Goal: Navigation & Orientation: Find specific page/section

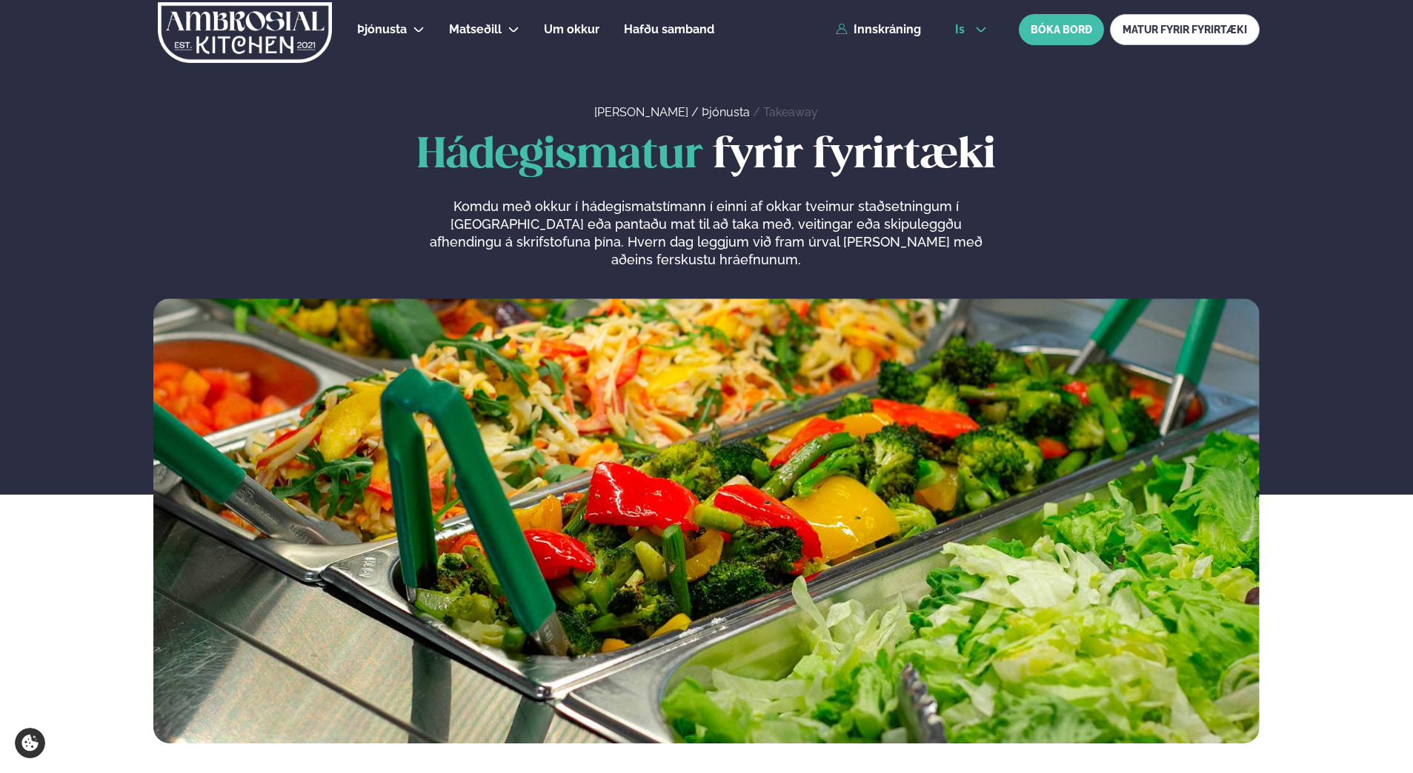
click at [973, 33] on button "is" at bounding box center [971, 30] width 56 height 12
click at [977, 62] on link "en" at bounding box center [971, 56] width 56 height 30
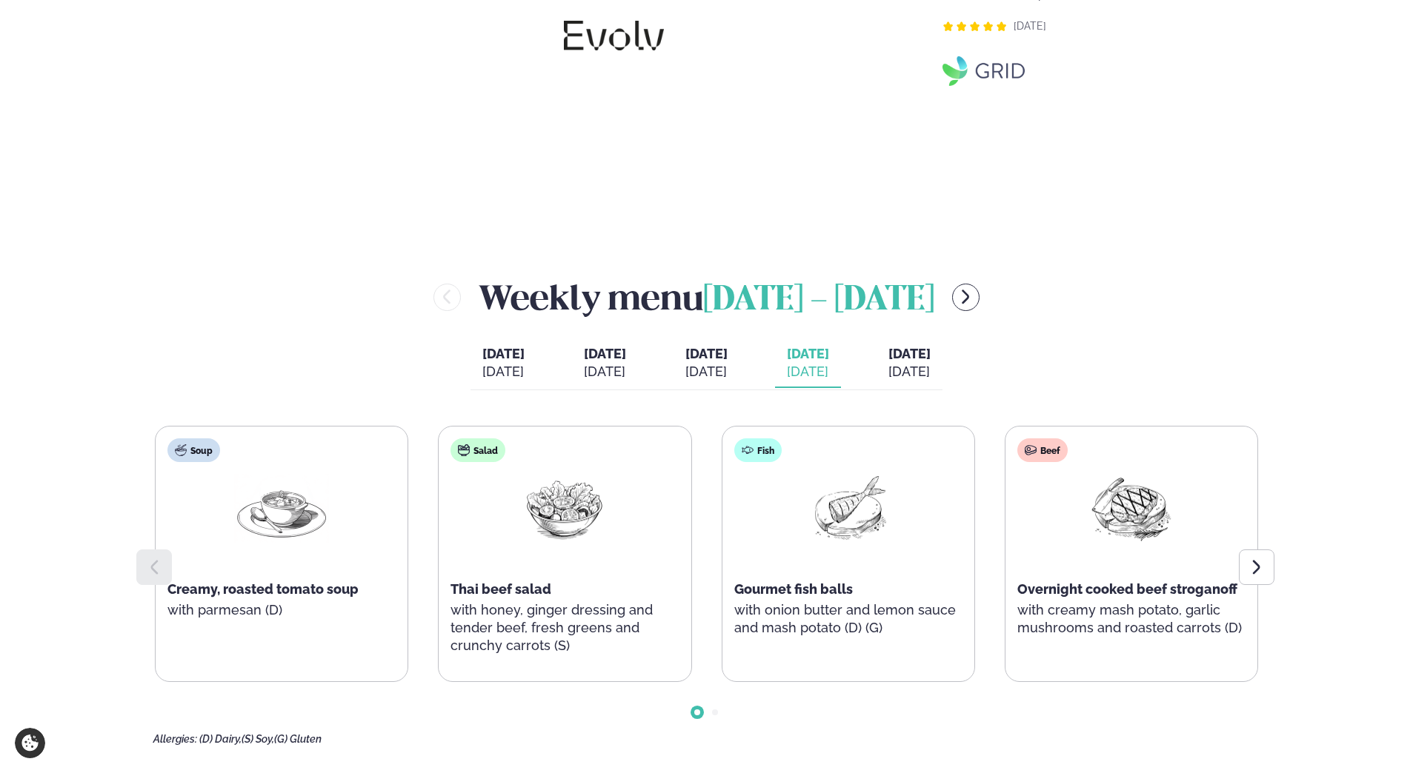
scroll to position [1778, 0]
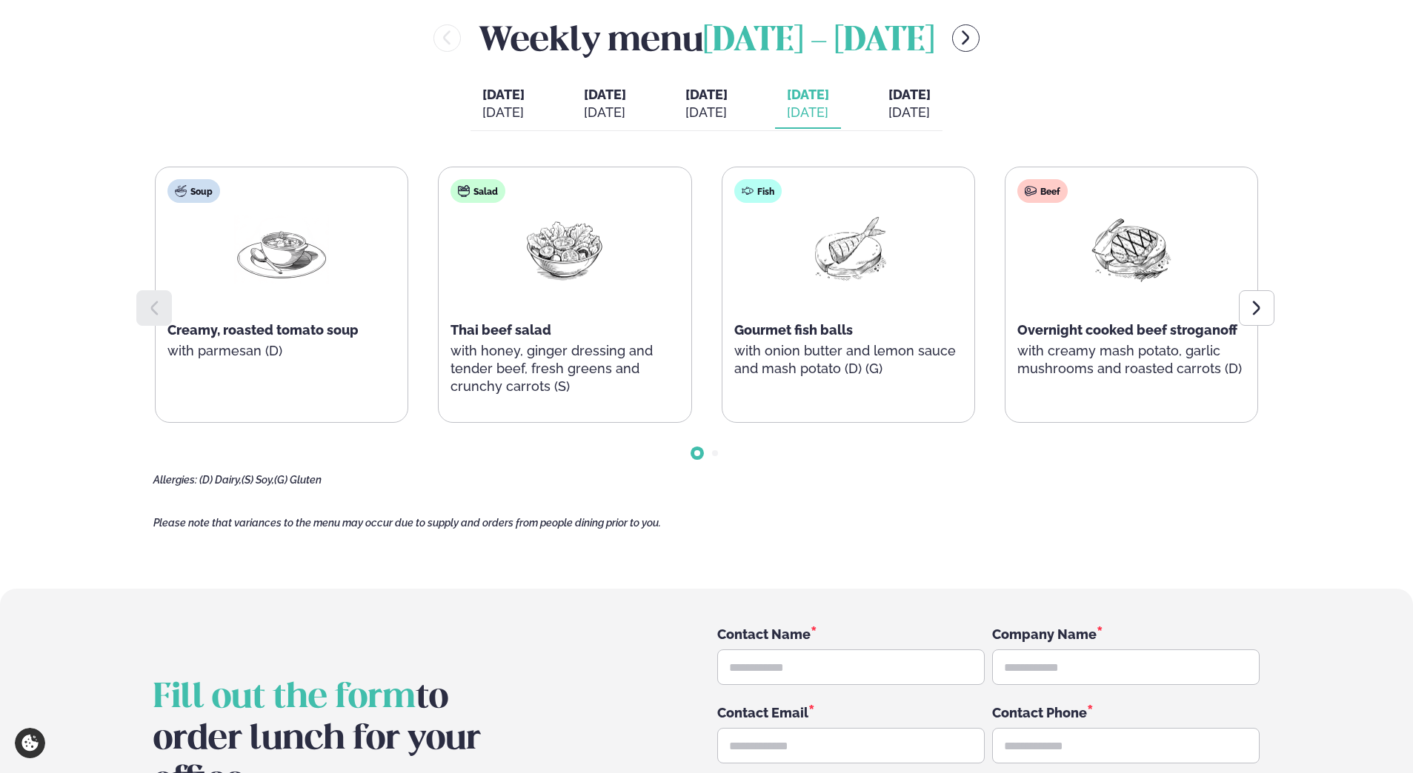
click at [930, 91] on span "[DATE]" at bounding box center [909, 95] width 42 height 16
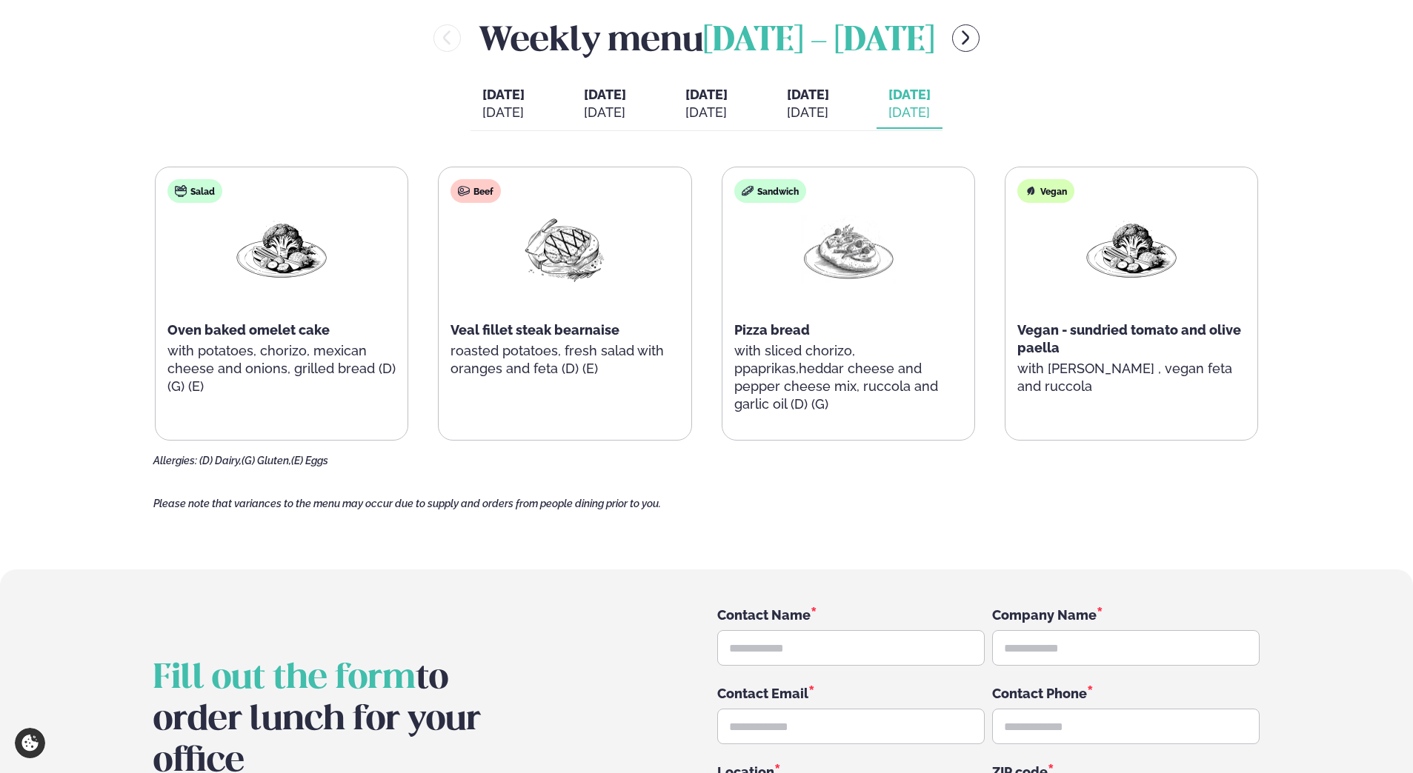
drag, startPoint x: 1023, startPoint y: 122, endPoint x: 1013, endPoint y: 0, distance: 122.6
click at [1023, 116] on div "Weekly menu [DATE] - [DATE] [DATE] [DATE] [DATE] [DATE] [DATE] [DATE] [DATE] [P…" at bounding box center [706, 240] width 1106 height 453
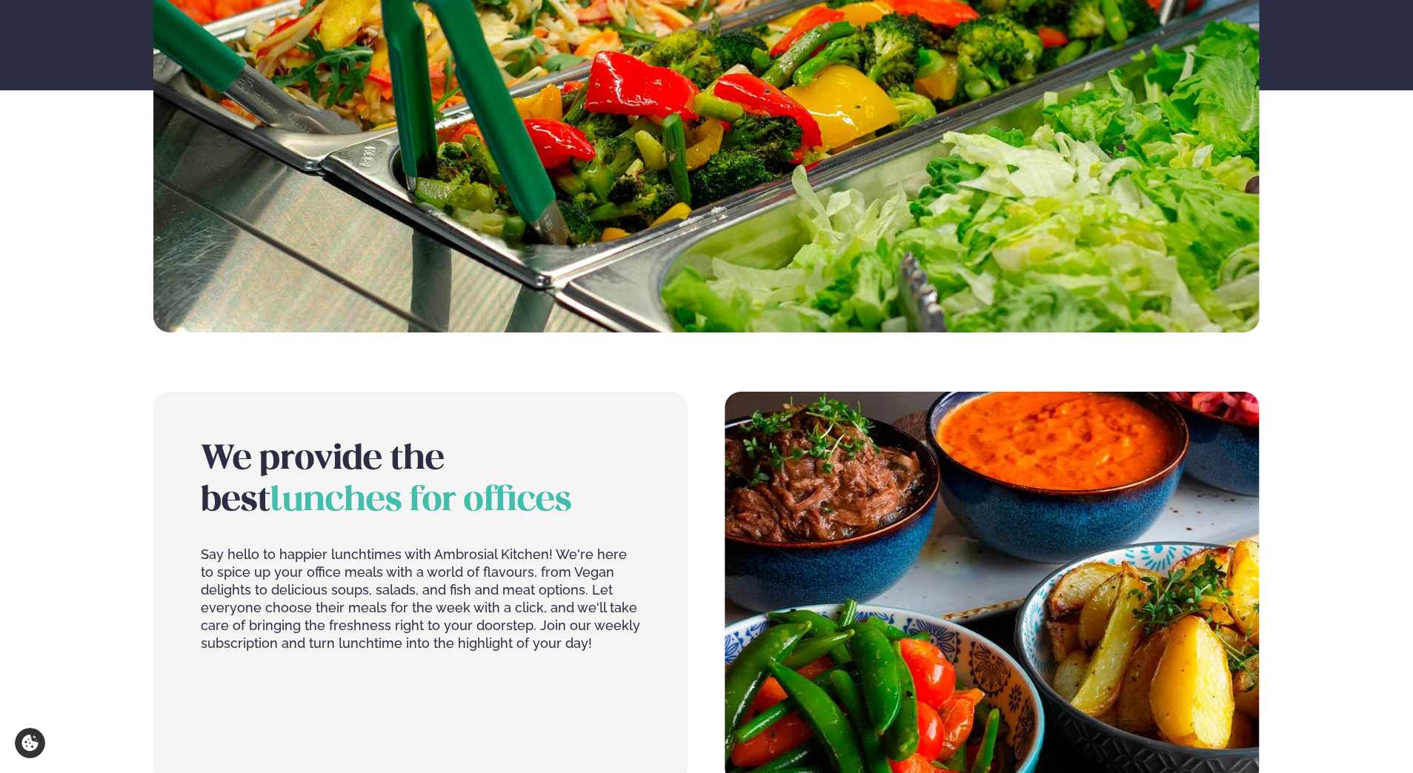
scroll to position [0, 0]
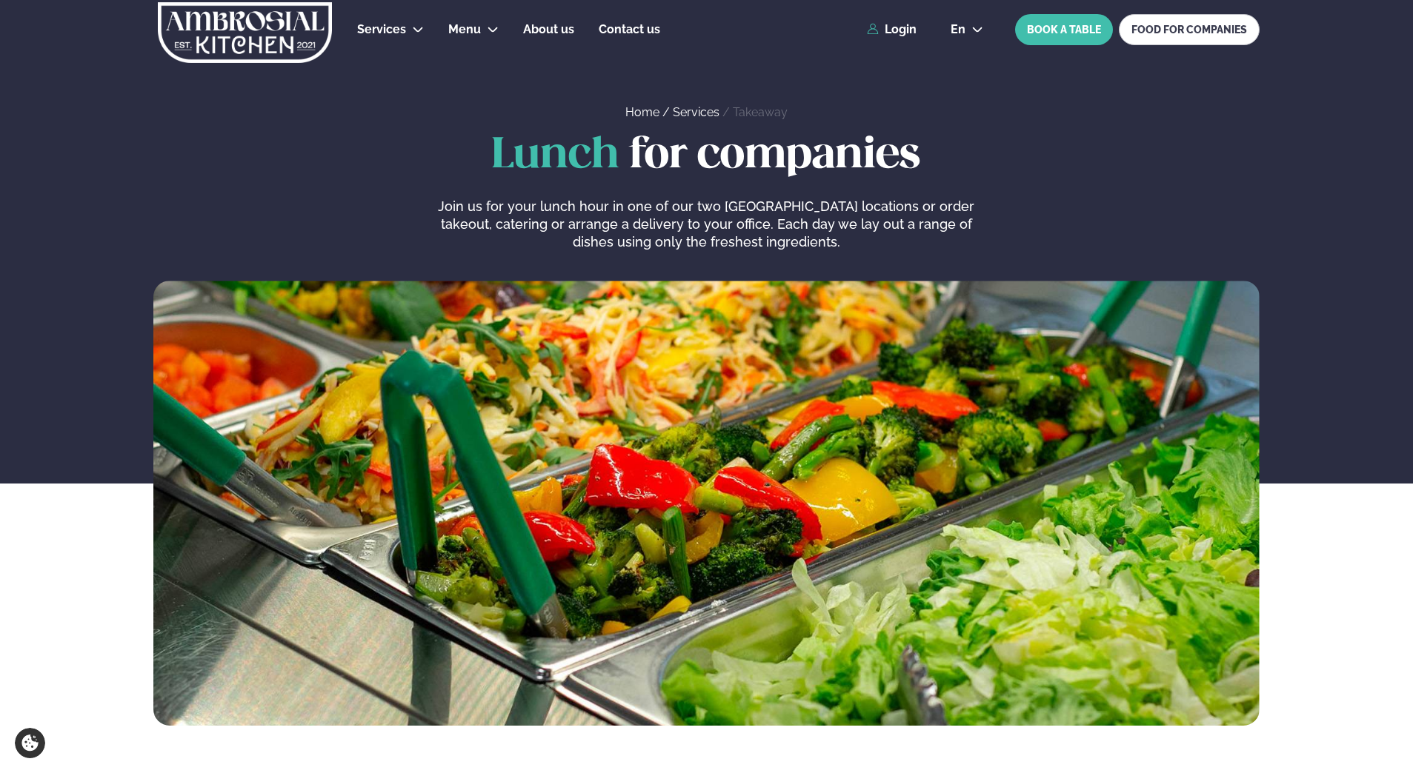
drag, startPoint x: 814, startPoint y: 143, endPoint x: -1153, endPoint y: -77, distance: 1979.6
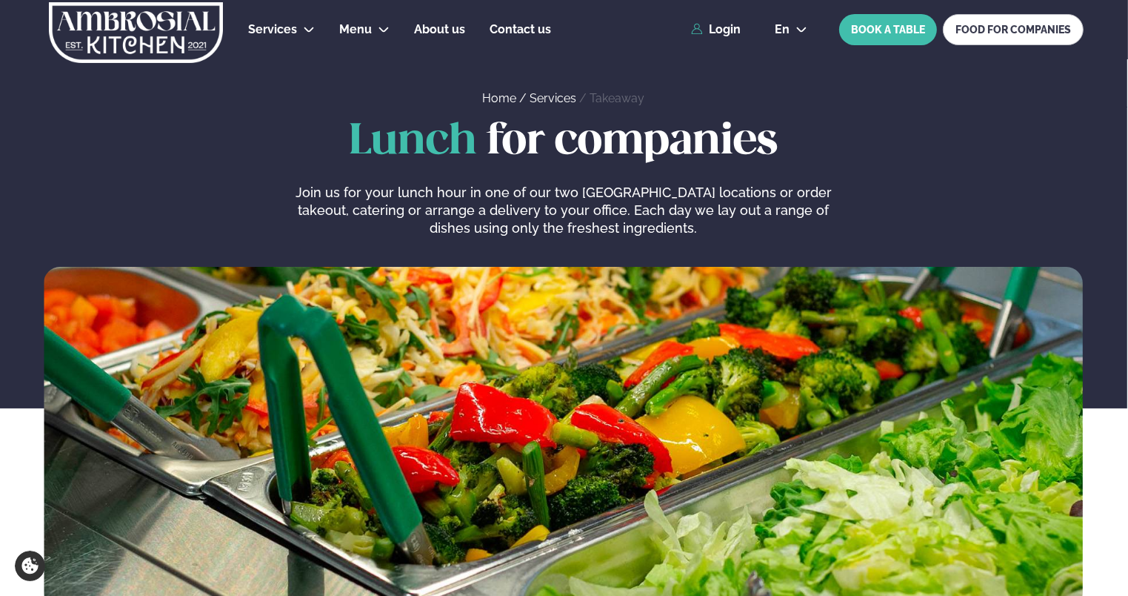
click at [148, 207] on div "Lunch for companies Join us for your lunch hour in one of our two [GEOGRAPHIC_D…" at bounding box center [563, 178] width 1039 height 119
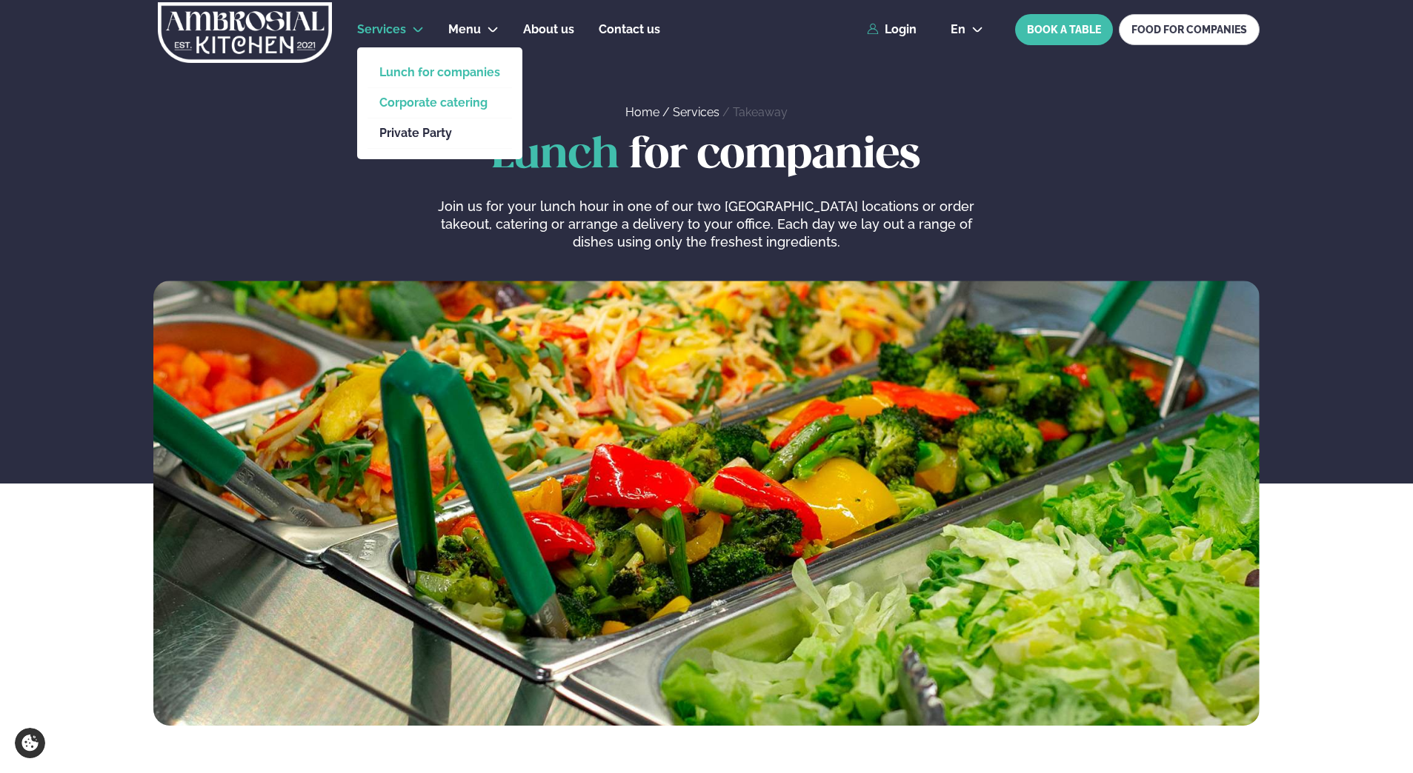
click at [418, 102] on link "Corporate catering" at bounding box center [439, 103] width 121 height 12
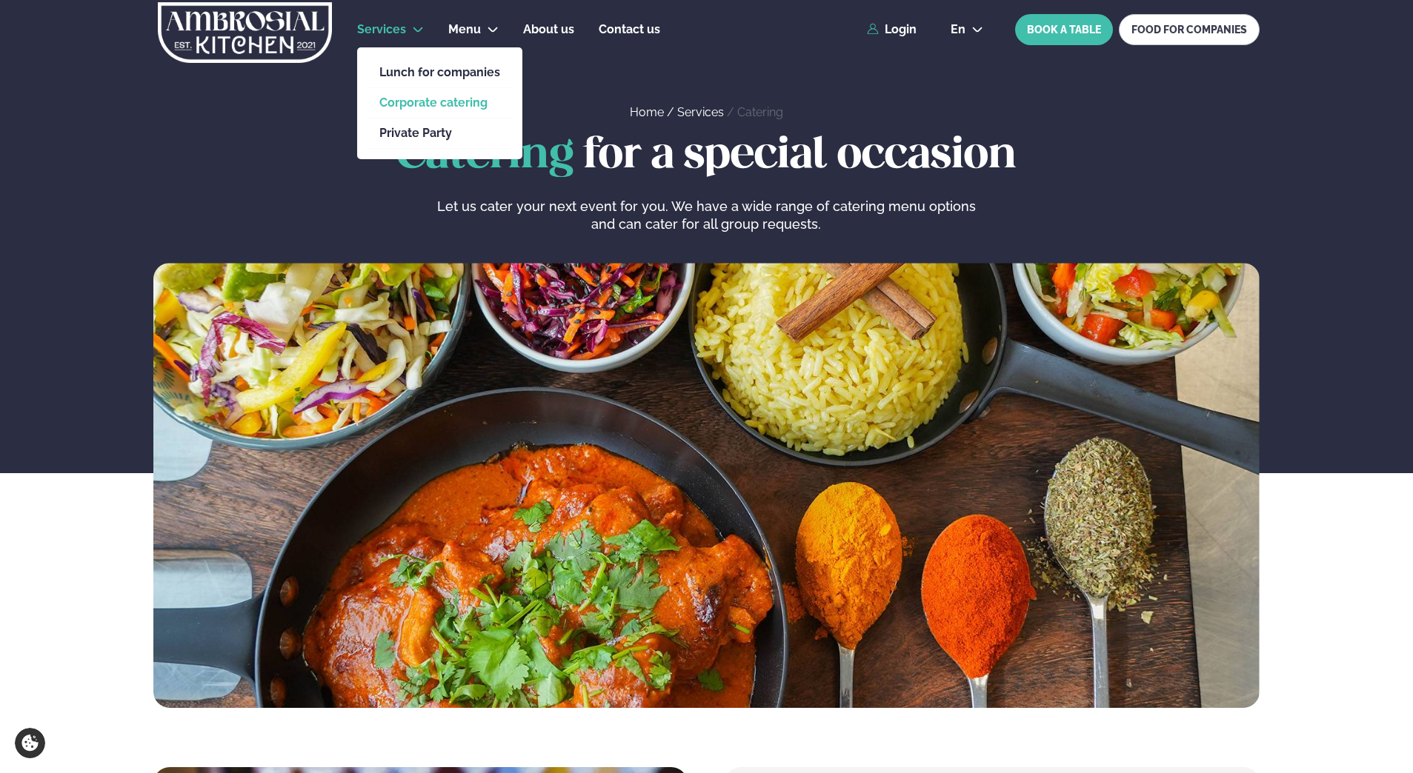
click at [417, 31] on icon at bounding box center [418, 29] width 10 height 5
click at [418, 67] on link "Lunch for companies" at bounding box center [439, 73] width 121 height 12
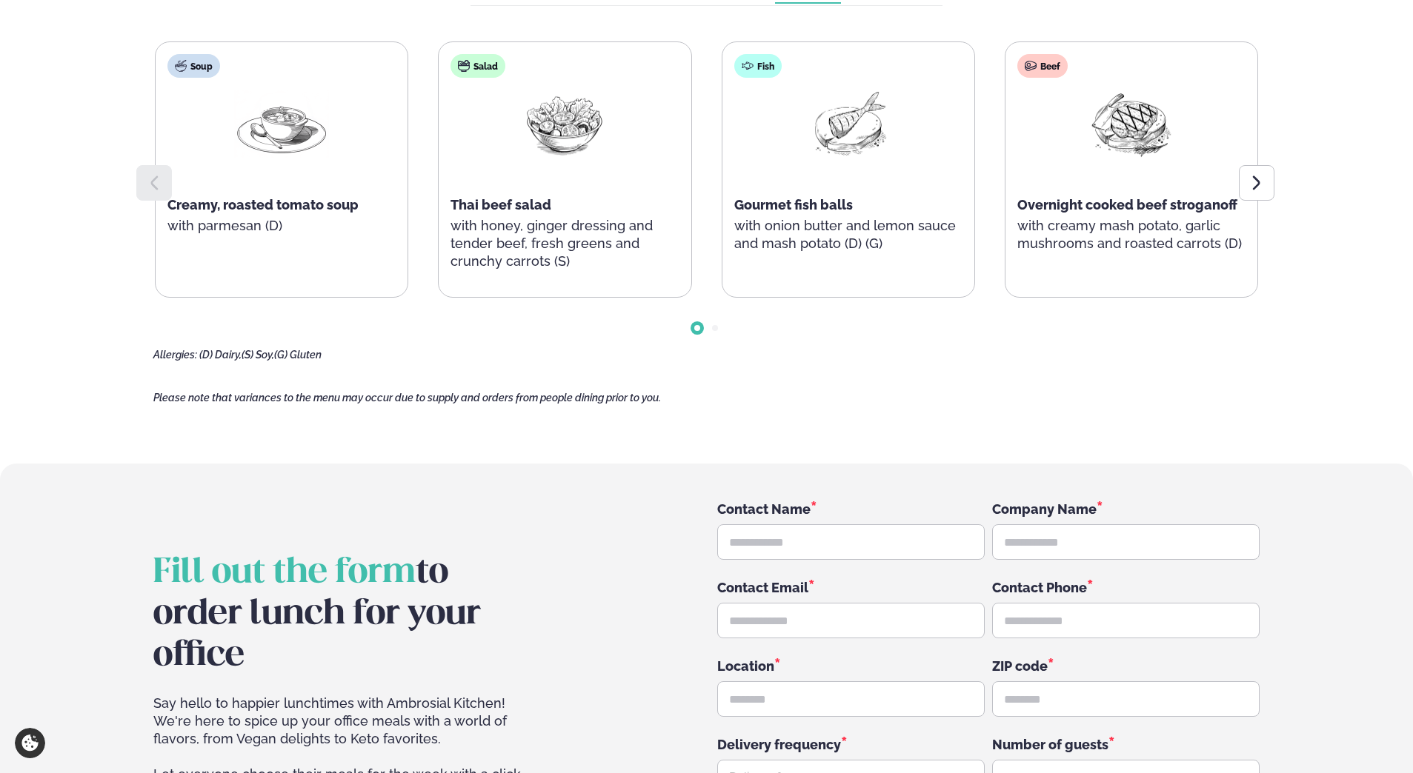
scroll to position [1704, 0]
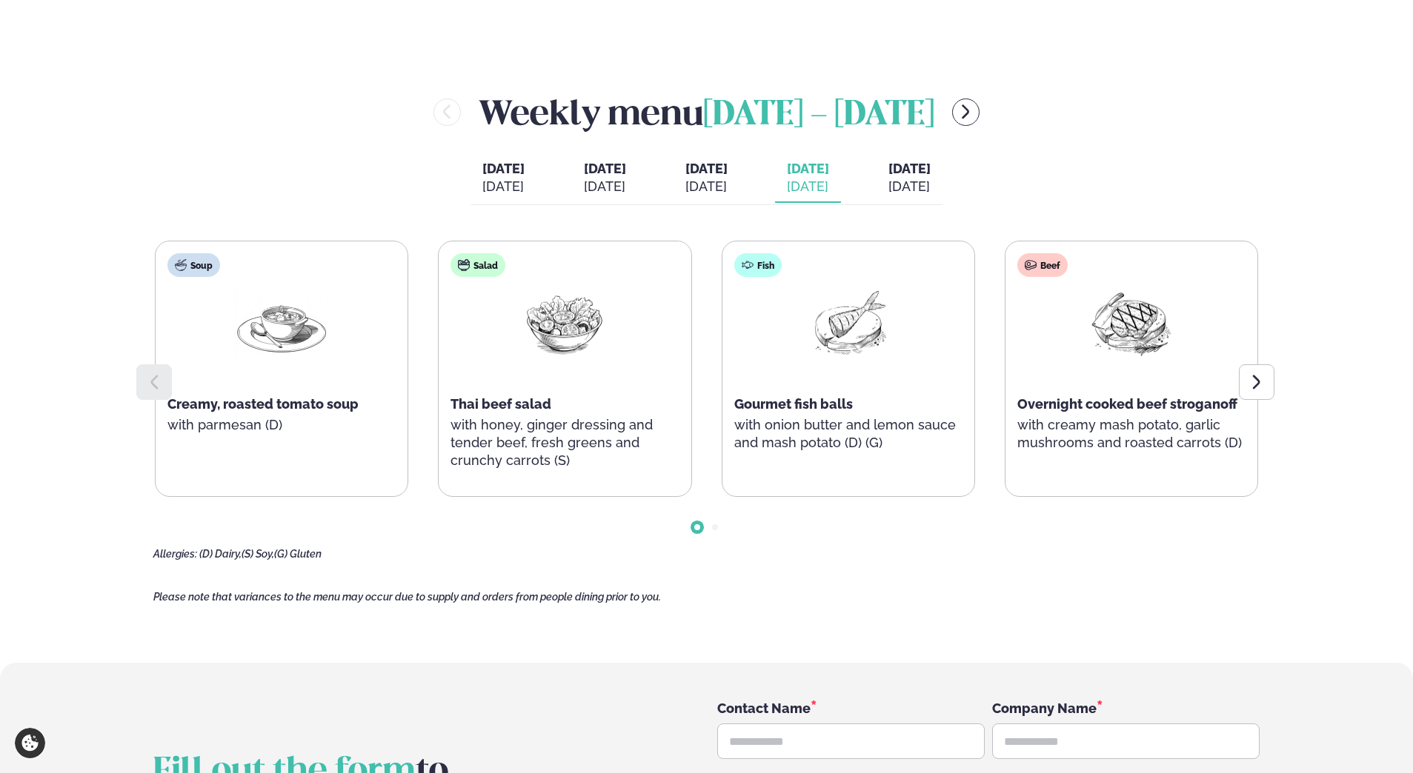
click at [927, 176] on span "[DATE]" at bounding box center [909, 169] width 42 height 16
